Goal: Information Seeking & Learning: Learn about a topic

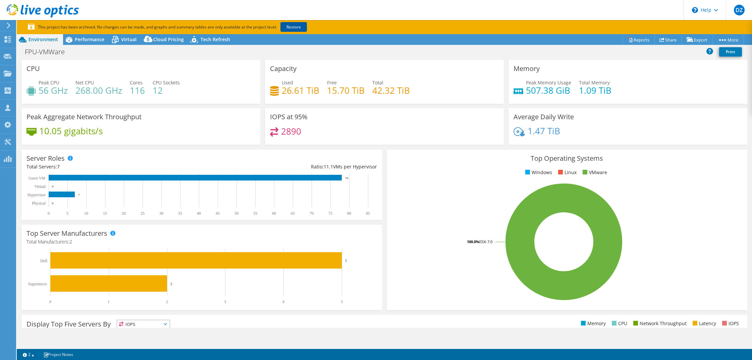
click at [288, 25] on link "Restore" at bounding box center [293, 27] width 26 height 10
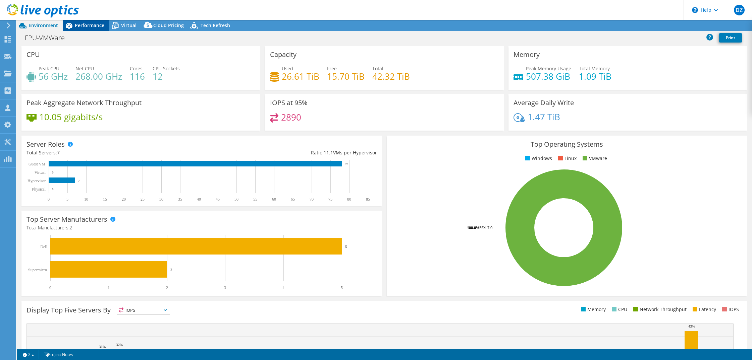
select select "USD"
click at [86, 25] on span "Performance" at bounding box center [90, 25] width 30 height 6
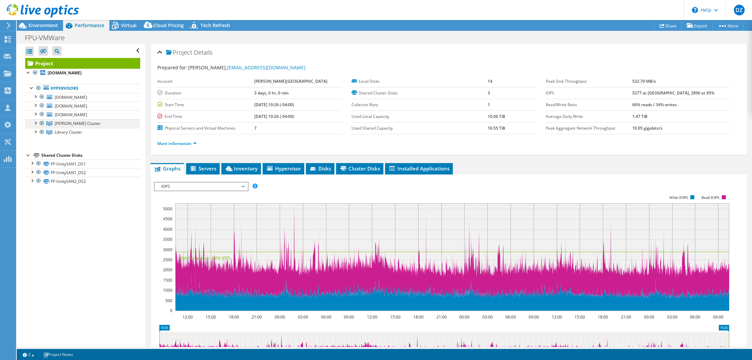
click at [35, 124] on div at bounding box center [35, 122] width 7 height 7
click at [35, 149] on div at bounding box center [35, 148] width 7 height 7
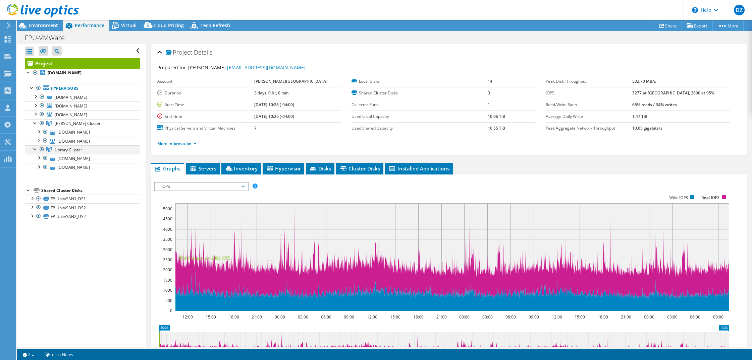
click at [41, 148] on div at bounding box center [42, 149] width 7 height 8
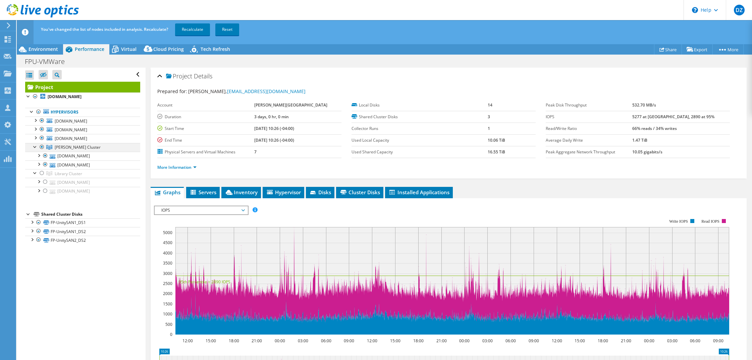
click at [41, 146] on div at bounding box center [42, 147] width 7 height 8
click at [41, 172] on div at bounding box center [42, 173] width 7 height 8
click at [33, 221] on div at bounding box center [31, 222] width 7 height 7
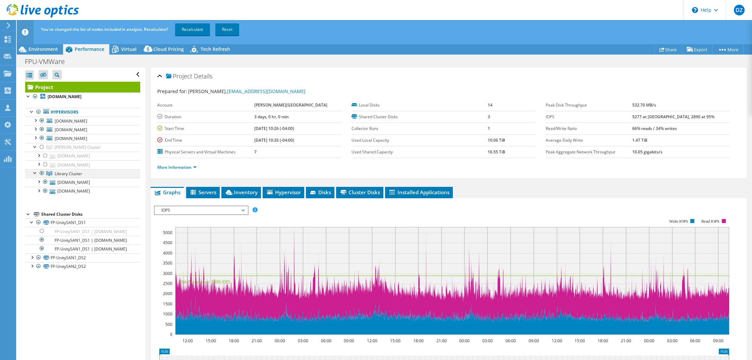
click at [41, 172] on div at bounding box center [42, 173] width 7 height 8
click at [42, 173] on div at bounding box center [42, 173] width 7 height 8
click at [42, 146] on div at bounding box center [42, 147] width 7 height 8
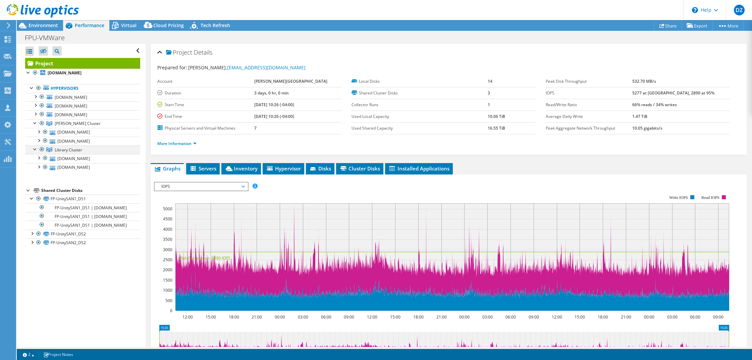
click at [40, 150] on div at bounding box center [42, 149] width 7 height 8
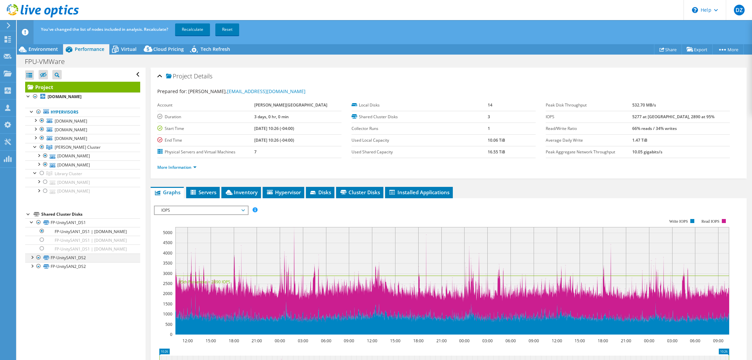
click at [30, 257] on div at bounding box center [31, 257] width 7 height 7
click at [31, 294] on div at bounding box center [31, 292] width 7 height 7
click at [40, 172] on div at bounding box center [42, 173] width 7 height 8
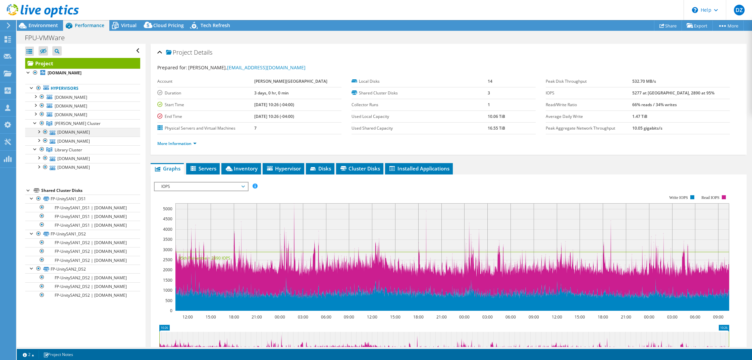
click at [45, 132] on div at bounding box center [45, 132] width 7 height 8
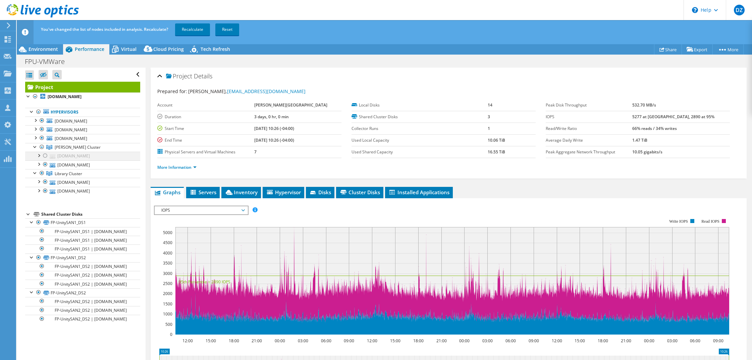
click at [45, 156] on div at bounding box center [45, 156] width 7 height 8
